Goal: Transaction & Acquisition: Subscribe to service/newsletter

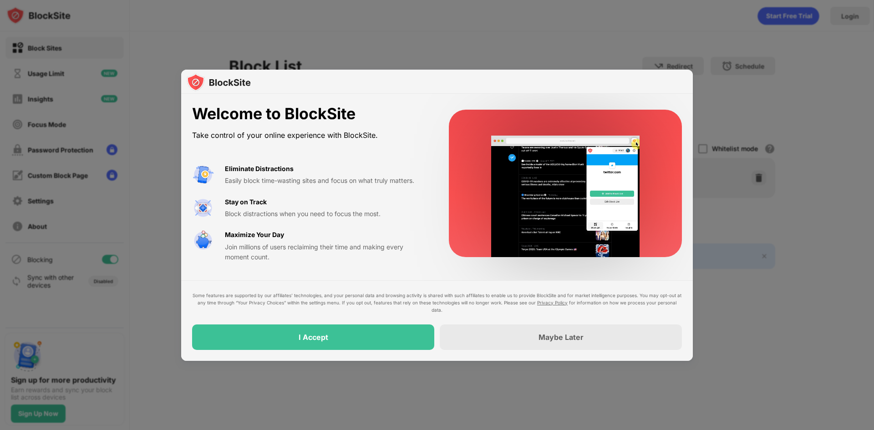
click at [844, 146] on div at bounding box center [437, 215] width 874 height 430
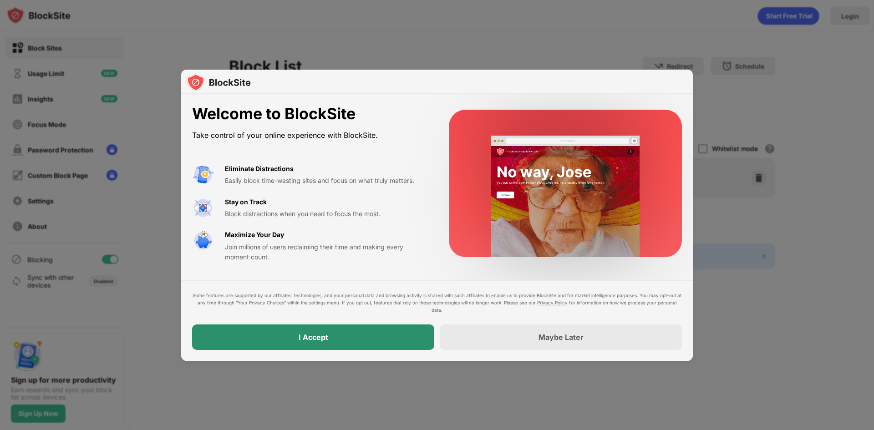
click at [359, 344] on div "I Accept" at bounding box center [313, 336] width 242 height 25
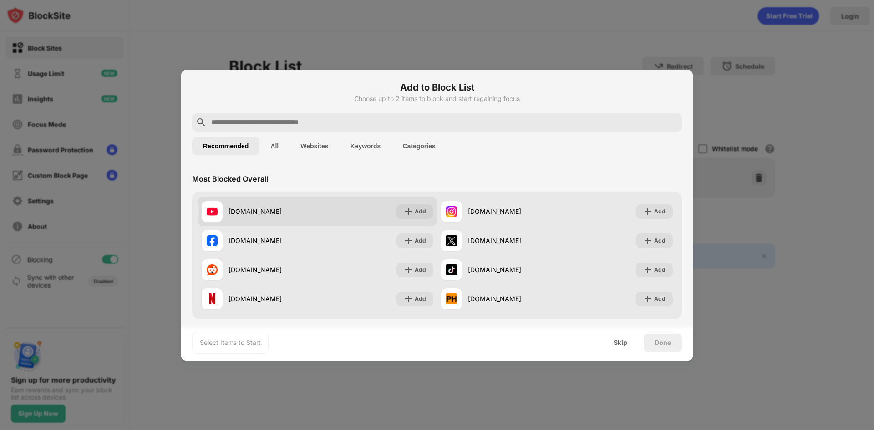
click at [377, 213] on div "[DOMAIN_NAME] Add" at bounding box center [316, 211] width 239 height 29
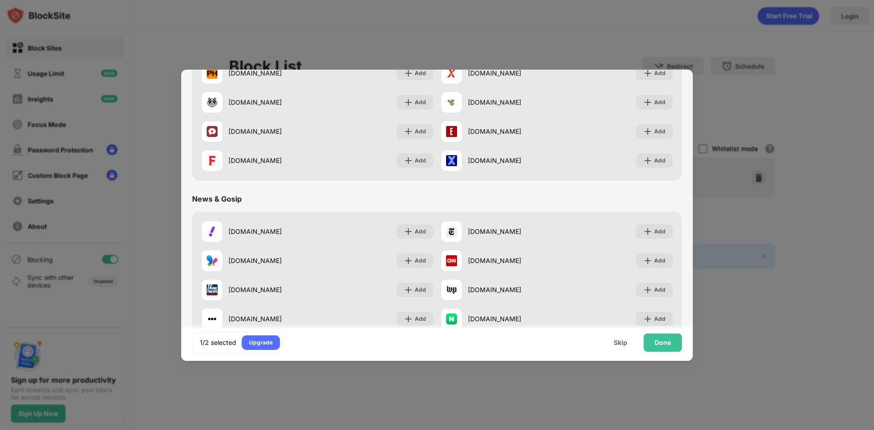
scroll to position [364, 0]
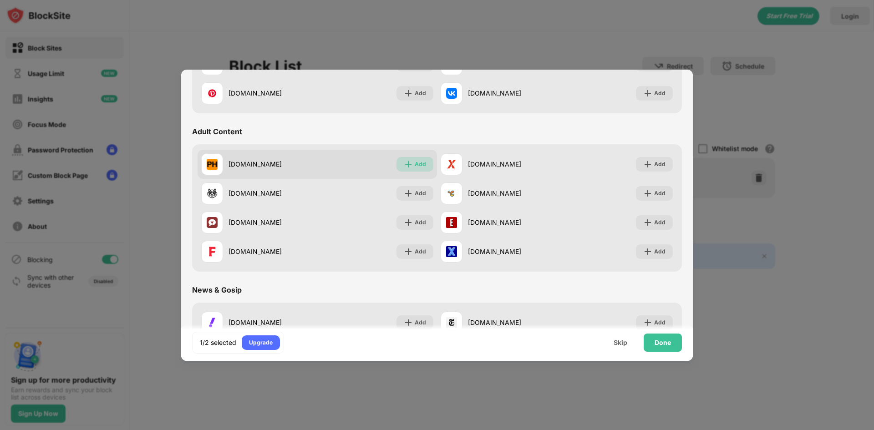
click at [425, 161] on div "Add" at bounding box center [414, 164] width 37 height 15
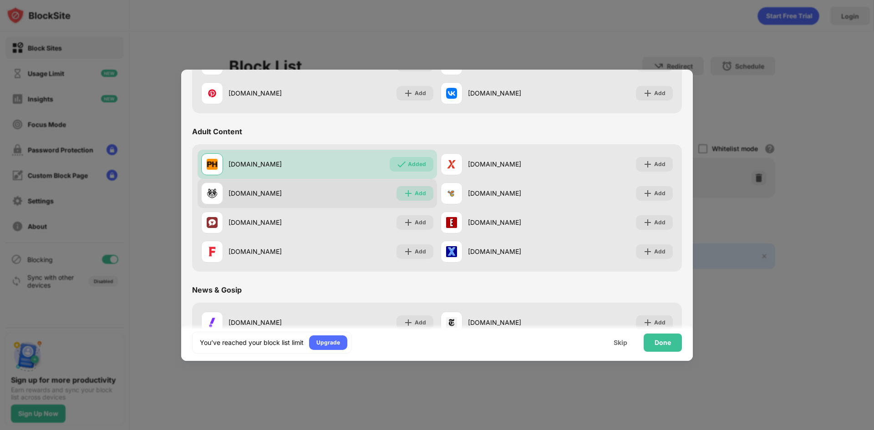
click at [415, 193] on div "Add" at bounding box center [420, 193] width 11 height 9
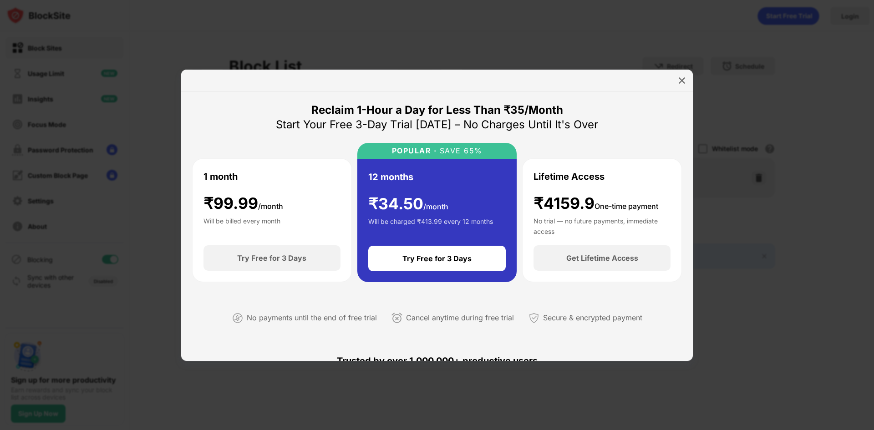
click at [287, 195] on div "1 month ₹ 99.99 /month Will be billed every month" at bounding box center [271, 202] width 137 height 65
click at [459, 253] on div "Try Free for 3 Days" at bounding box center [437, 258] width 138 height 25
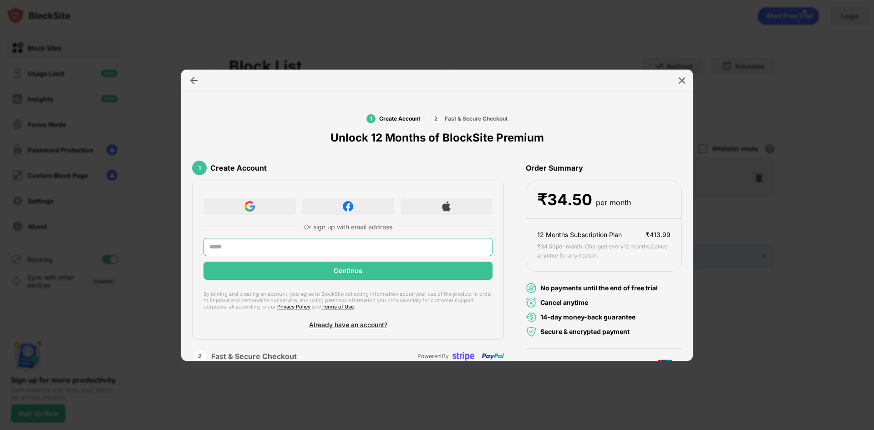
click at [304, 249] on input "text" at bounding box center [347, 247] width 289 height 18
click at [746, 285] on div at bounding box center [437, 215] width 874 height 430
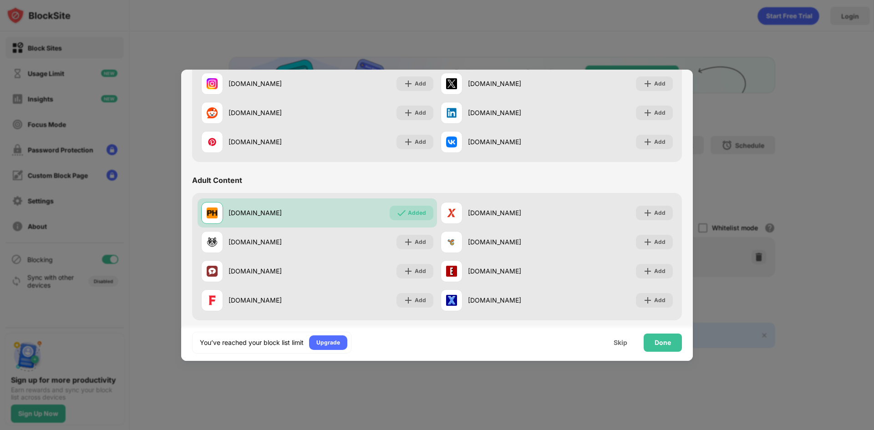
scroll to position [319, 0]
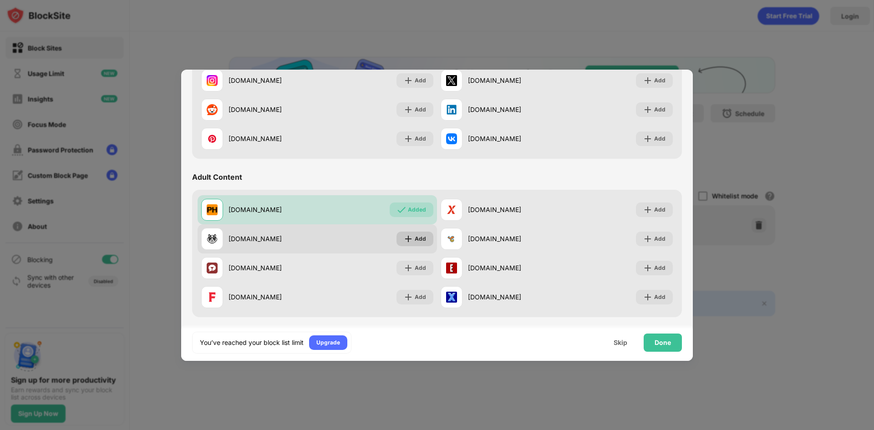
click at [420, 233] on div "Add" at bounding box center [414, 239] width 37 height 15
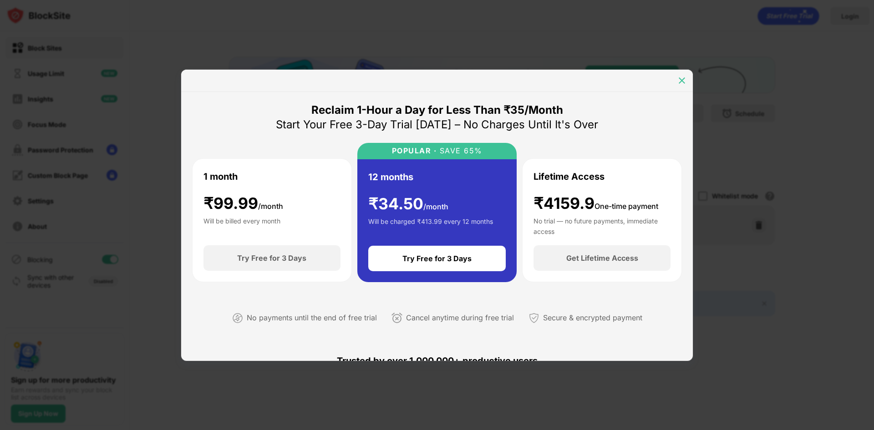
click at [681, 81] on img at bounding box center [681, 80] width 9 height 9
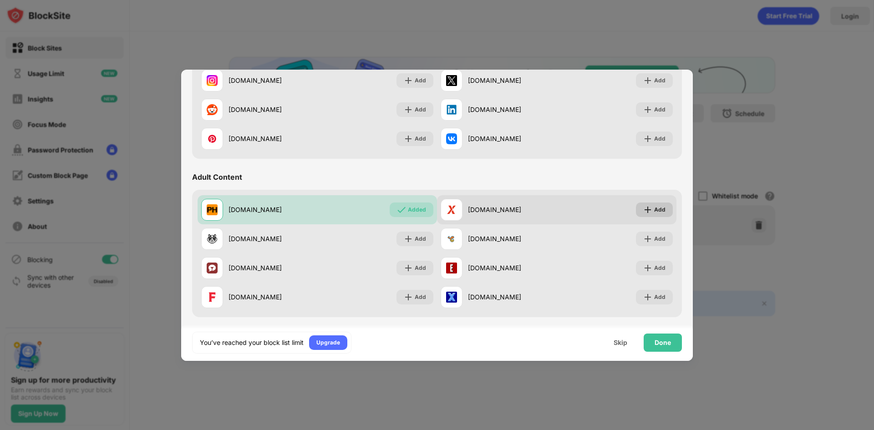
click at [654, 212] on div "Add" at bounding box center [659, 209] width 11 height 9
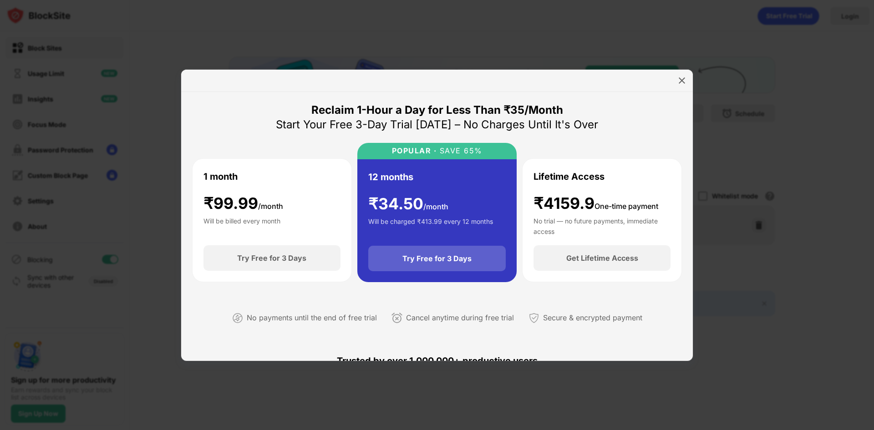
click at [470, 259] on div "Try Free for 3 Days" at bounding box center [437, 258] width 138 height 25
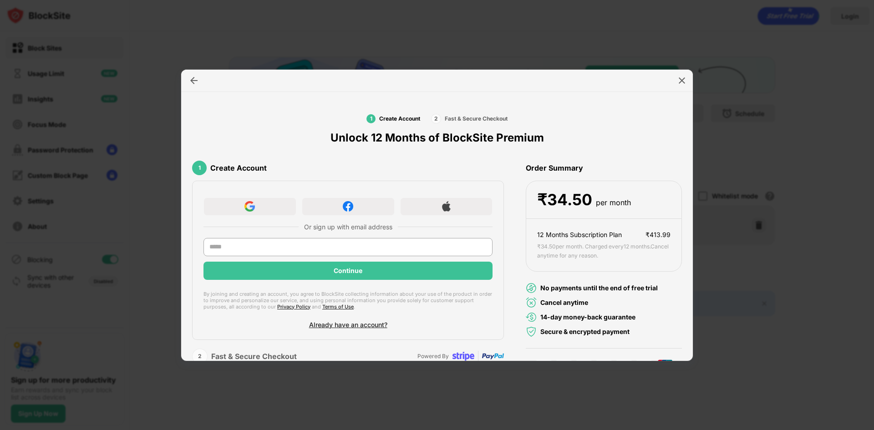
scroll to position [20, 0]
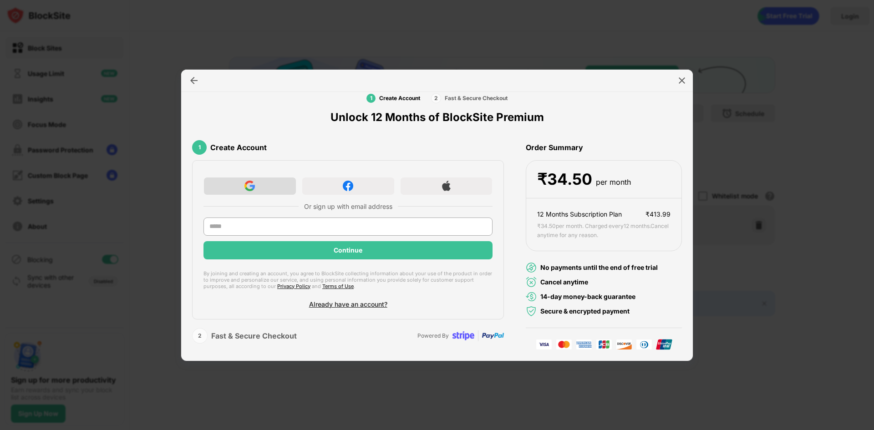
click at [278, 184] on div at bounding box center [249, 186] width 93 height 18
click at [681, 83] on img at bounding box center [681, 80] width 9 height 9
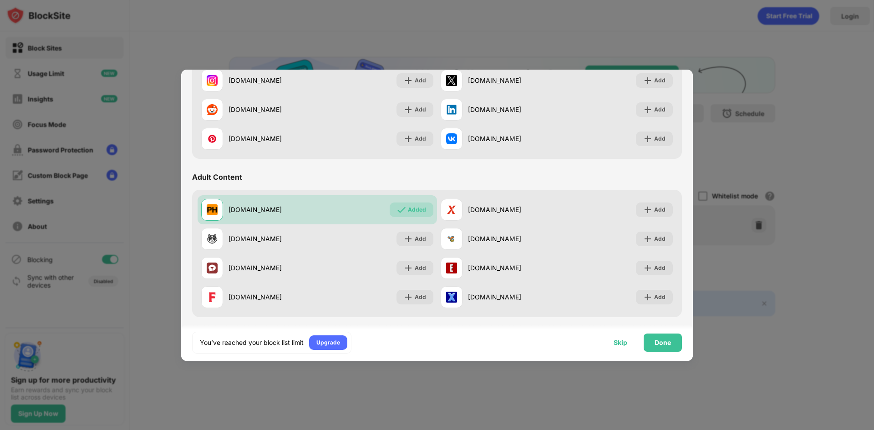
click at [631, 340] on div "Skip" at bounding box center [619, 343] width 35 height 18
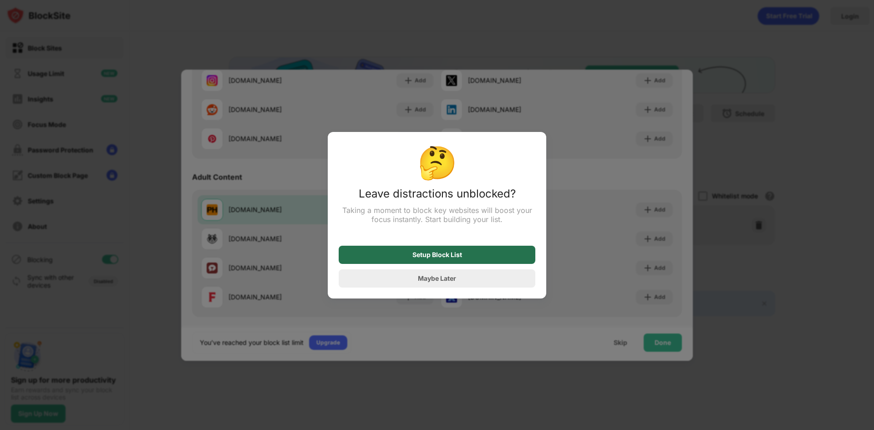
click at [460, 257] on div "Setup Block List" at bounding box center [437, 254] width 50 height 7
